Goal: Task Accomplishment & Management: Use online tool/utility

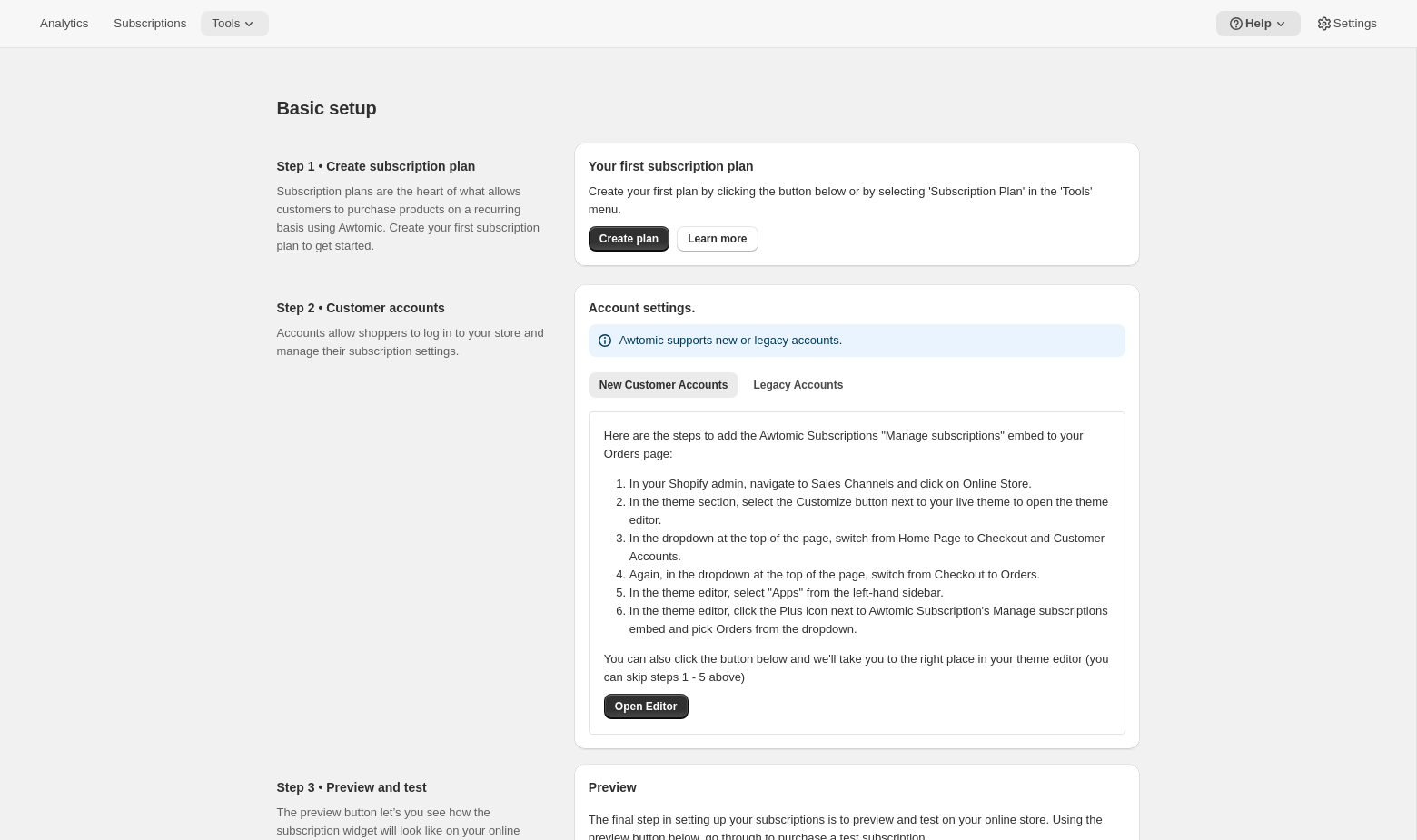
click at [252, 25] on icon at bounding box center [249, 23] width 19 height 19
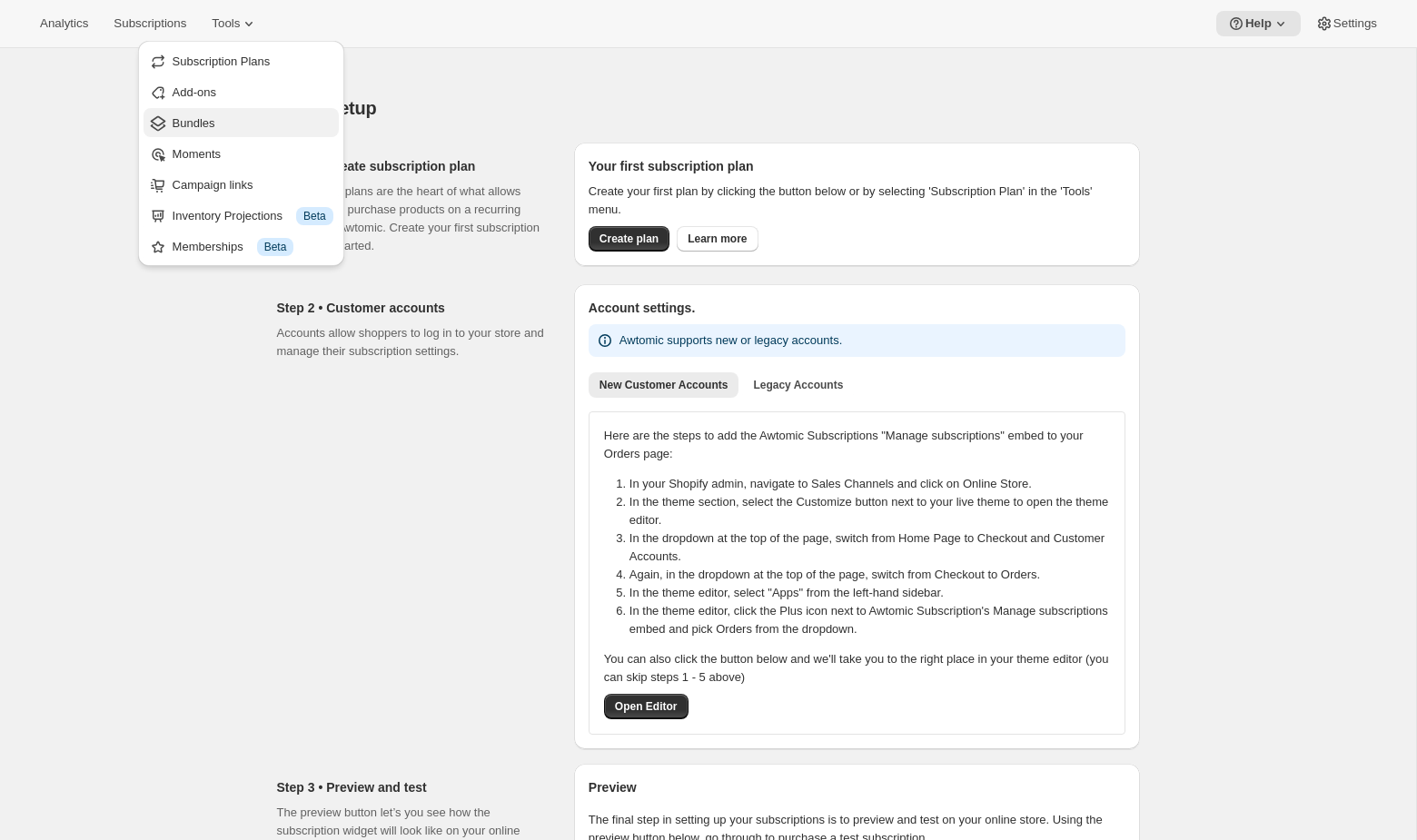
click at [237, 124] on span "Bundles" at bounding box center [253, 123] width 161 height 19
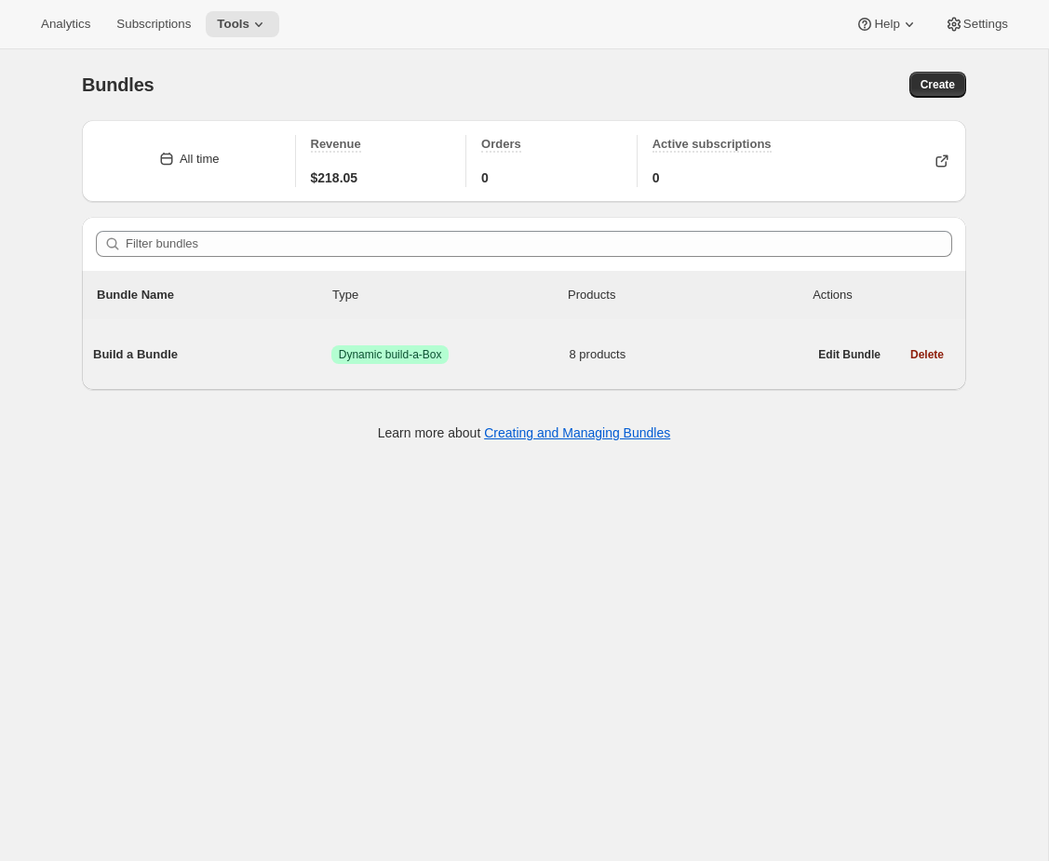
click at [502, 355] on span "Success Dynamic build-a-Box" at bounding box center [450, 354] width 238 height 19
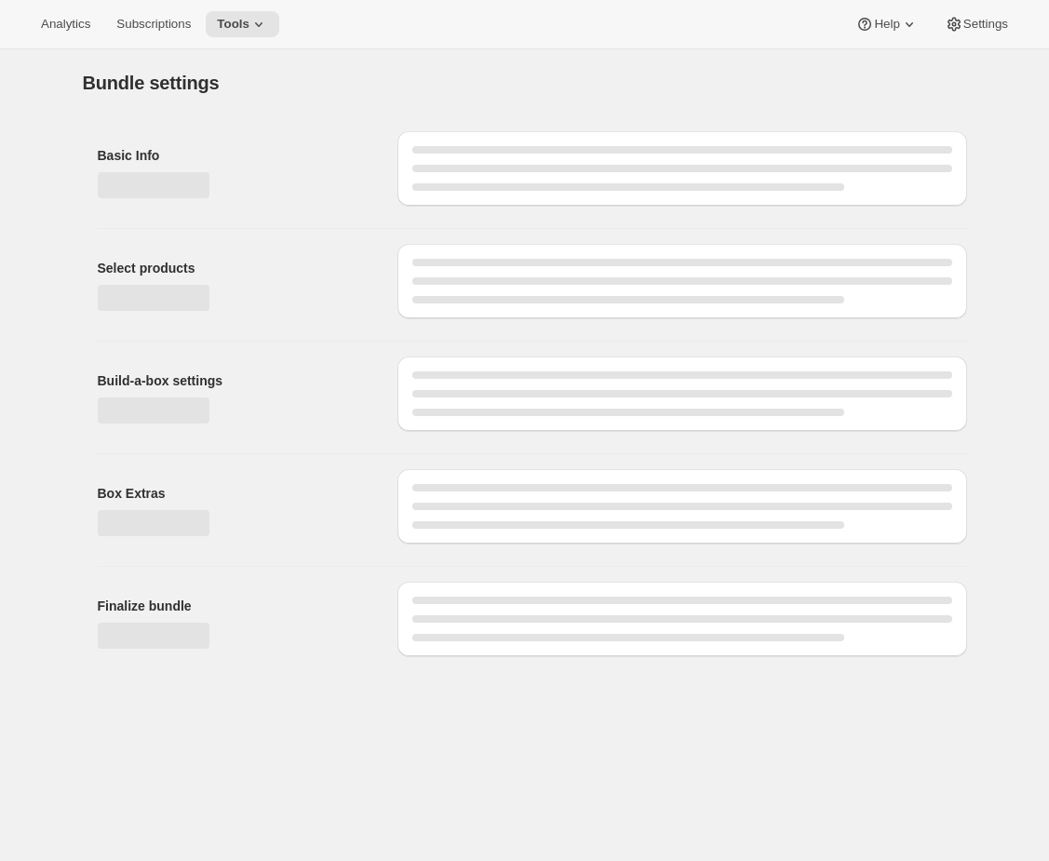
type input "Build a Bundle"
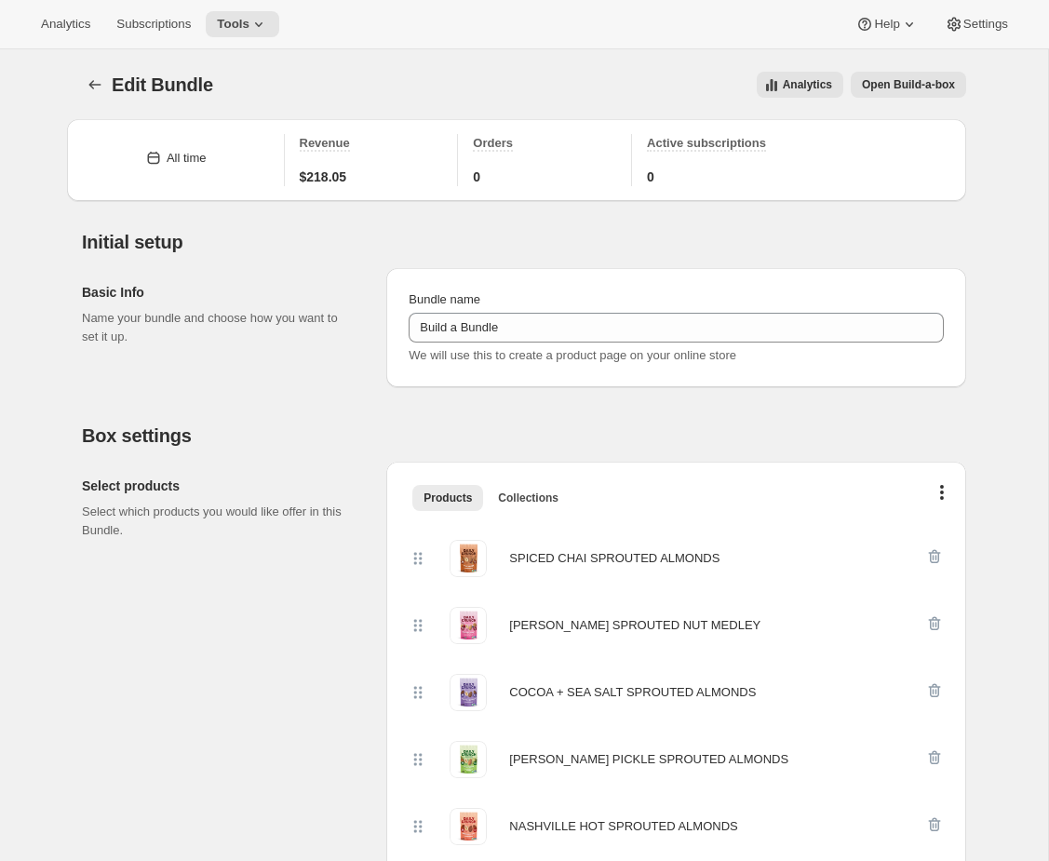
click at [947, 88] on span "Open Build-a-box" at bounding box center [908, 84] width 93 height 15
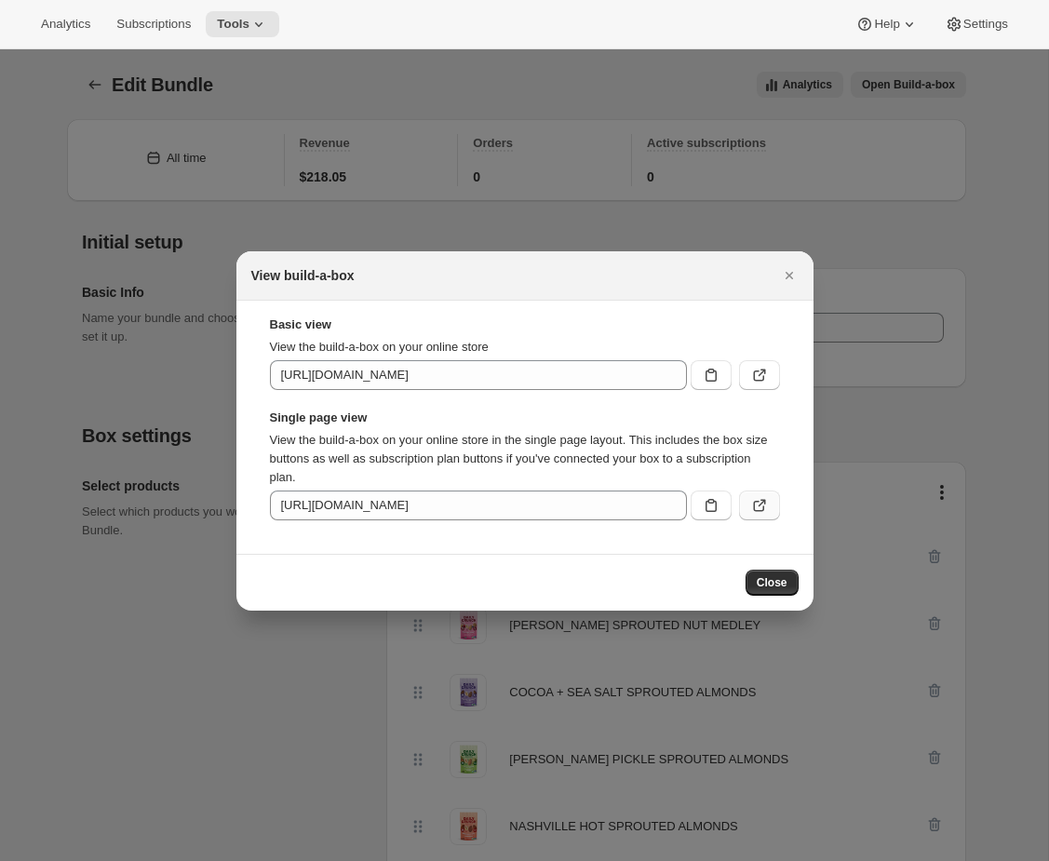
click at [757, 499] on icon ":r5v:" at bounding box center [759, 505] width 19 height 19
click at [459, 229] on div at bounding box center [524, 430] width 1049 height 861
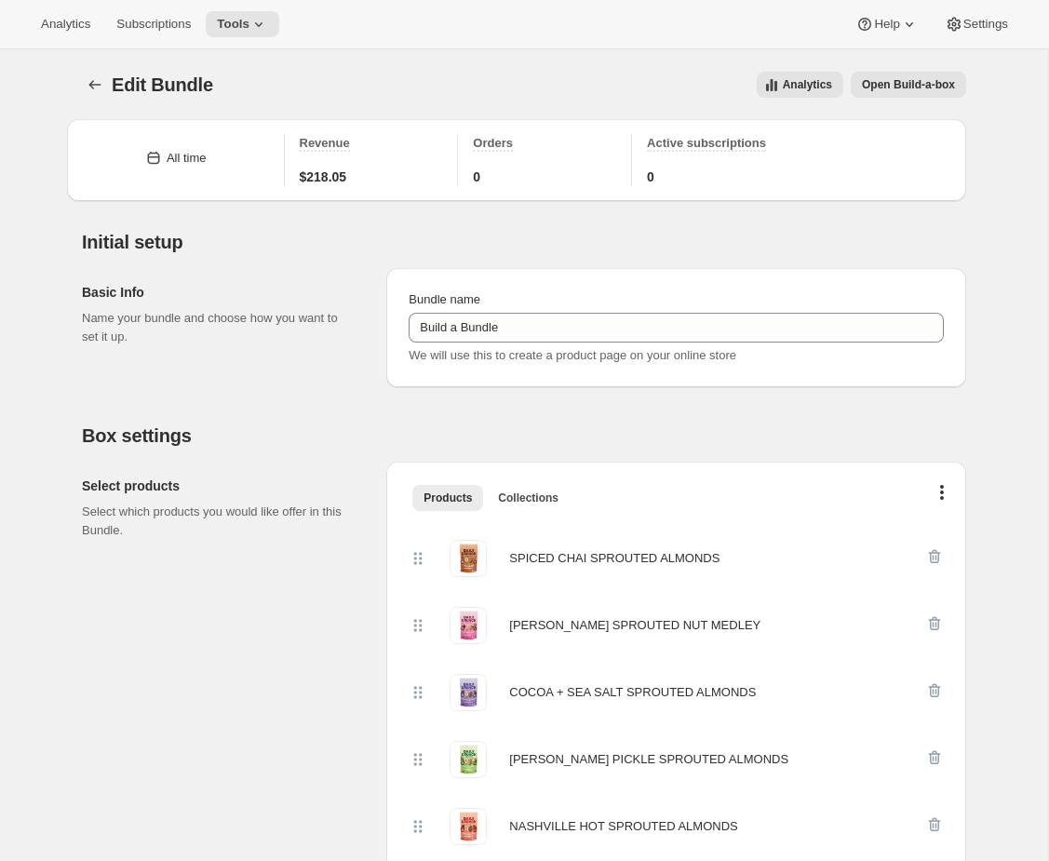
click at [915, 87] on span "Open Build-a-box" at bounding box center [908, 84] width 93 height 15
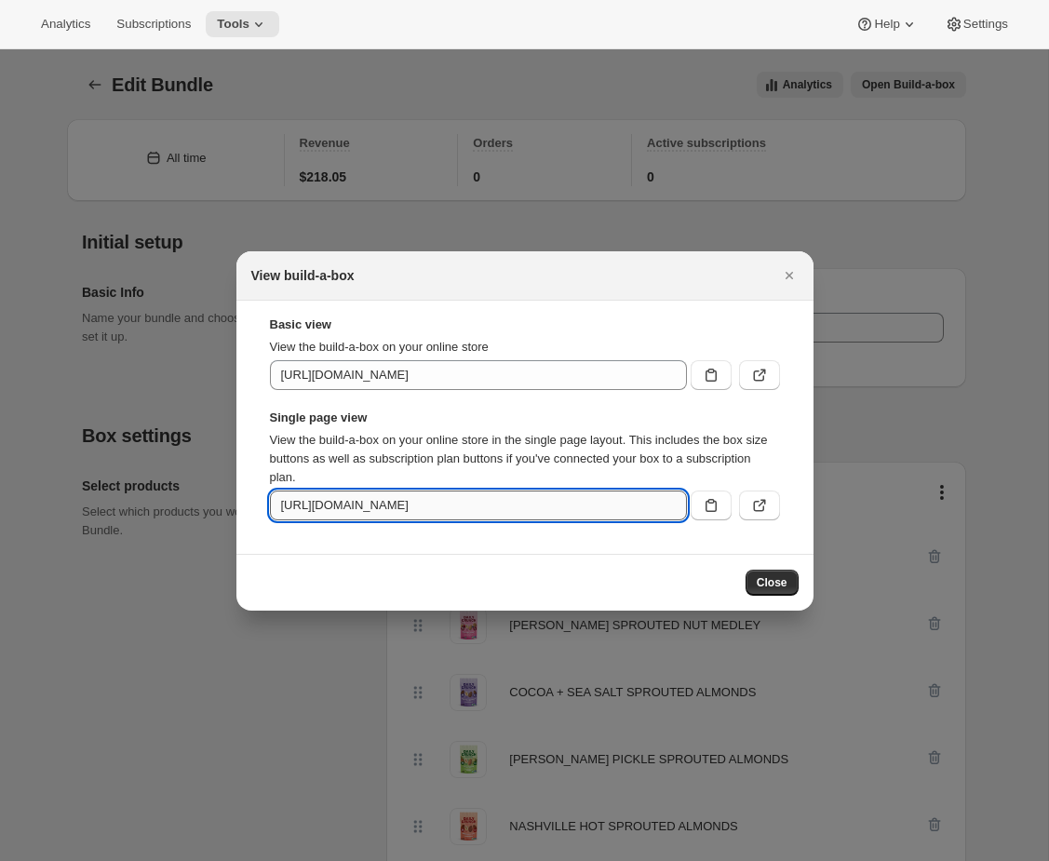
click at [524, 505] on input "[URL][DOMAIN_NAME]" at bounding box center [478, 505] width 417 height 30
